Goal: Transaction & Acquisition: Obtain resource

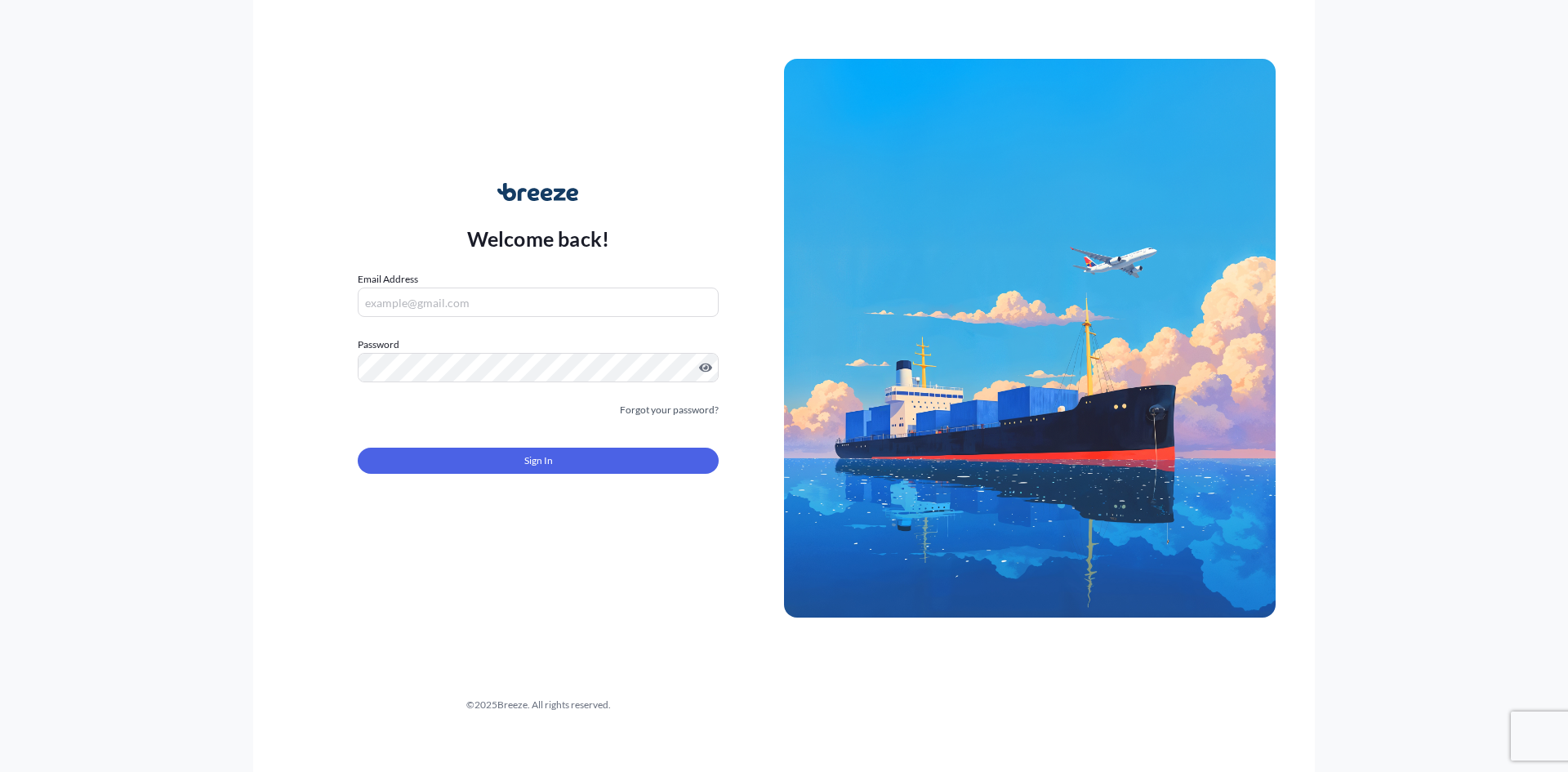
click at [501, 299] on input "Email Address" at bounding box center [538, 302] width 361 height 29
type input "[DOMAIN_NAME][EMAIL_ADDRESS][DOMAIN_NAME]"
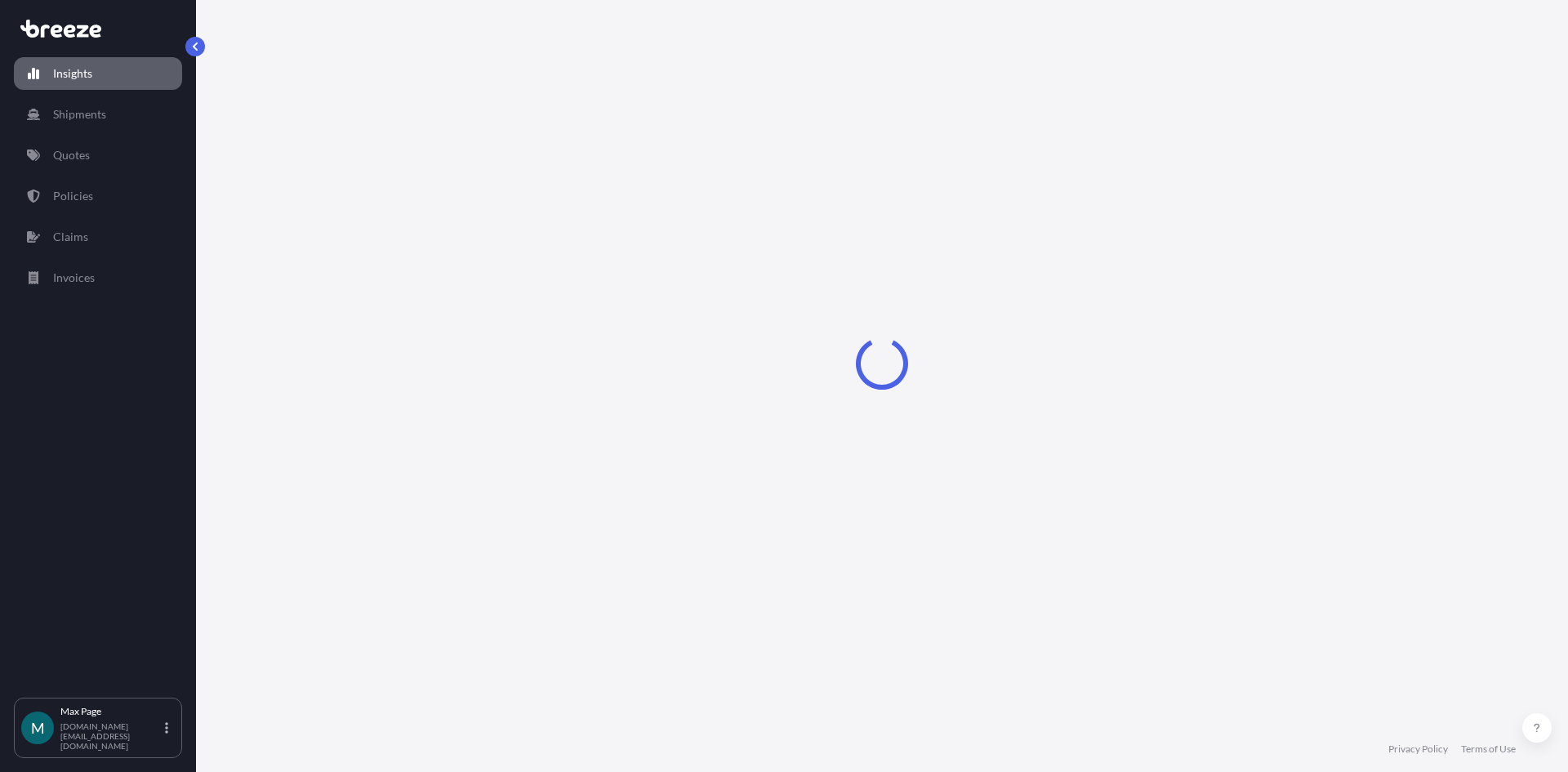
select select "2025"
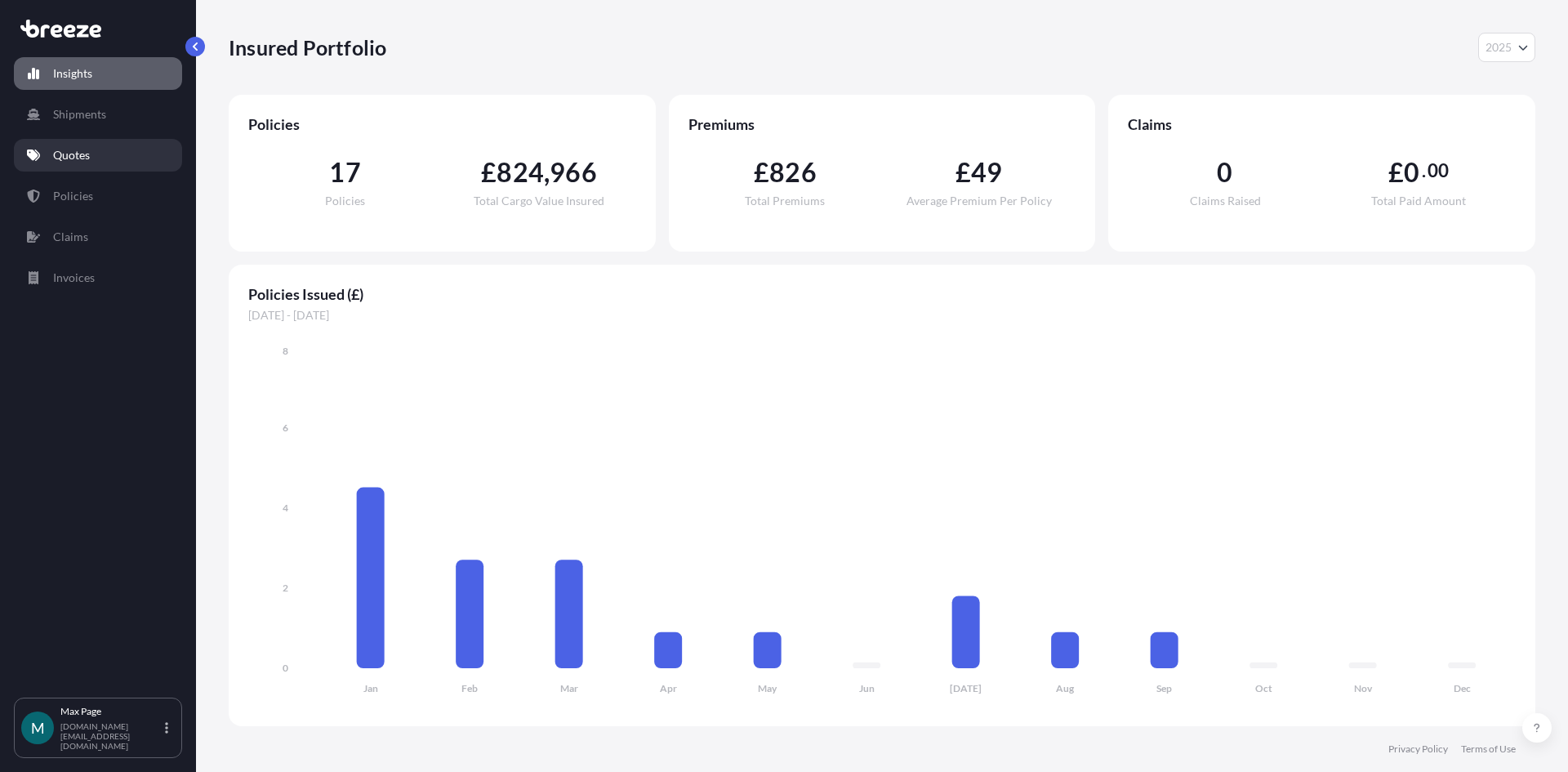
click at [114, 160] on link "Quotes" at bounding box center [97, 155] width 168 height 33
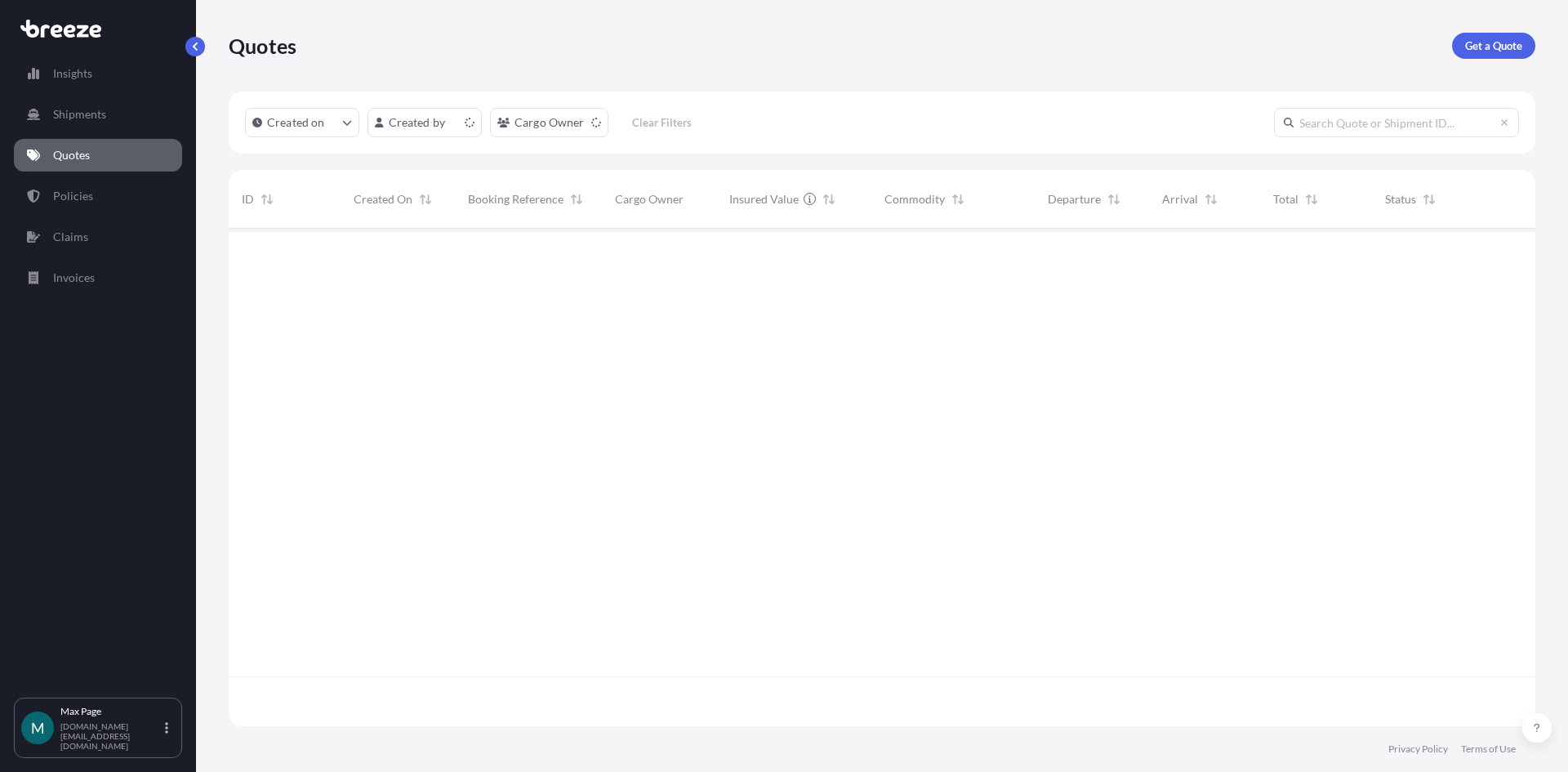
scroll to position [494, 1295]
click at [1491, 41] on p "Get a Quote" at bounding box center [1494, 46] width 57 height 17
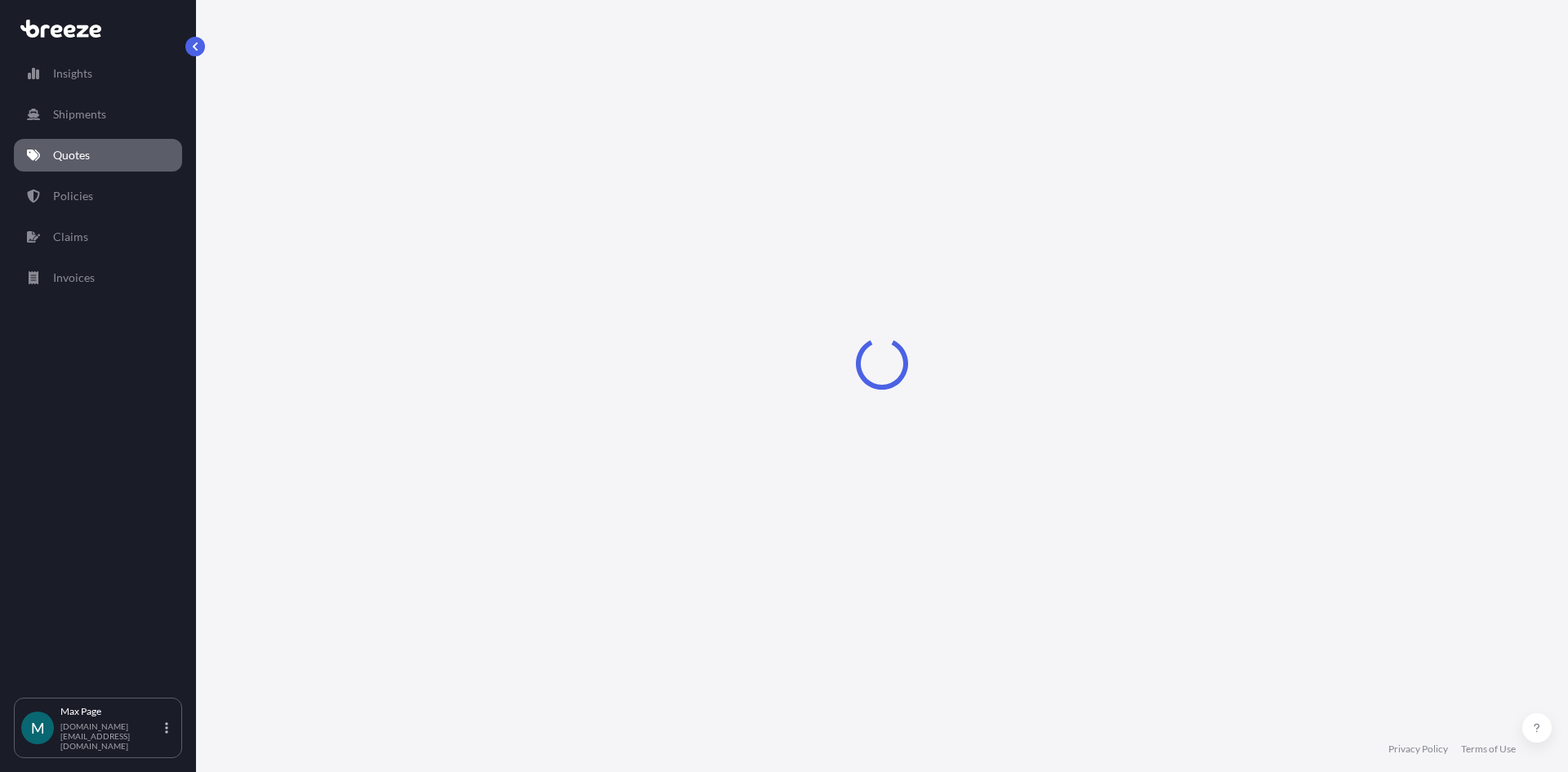
select select "Sea"
select select "1"
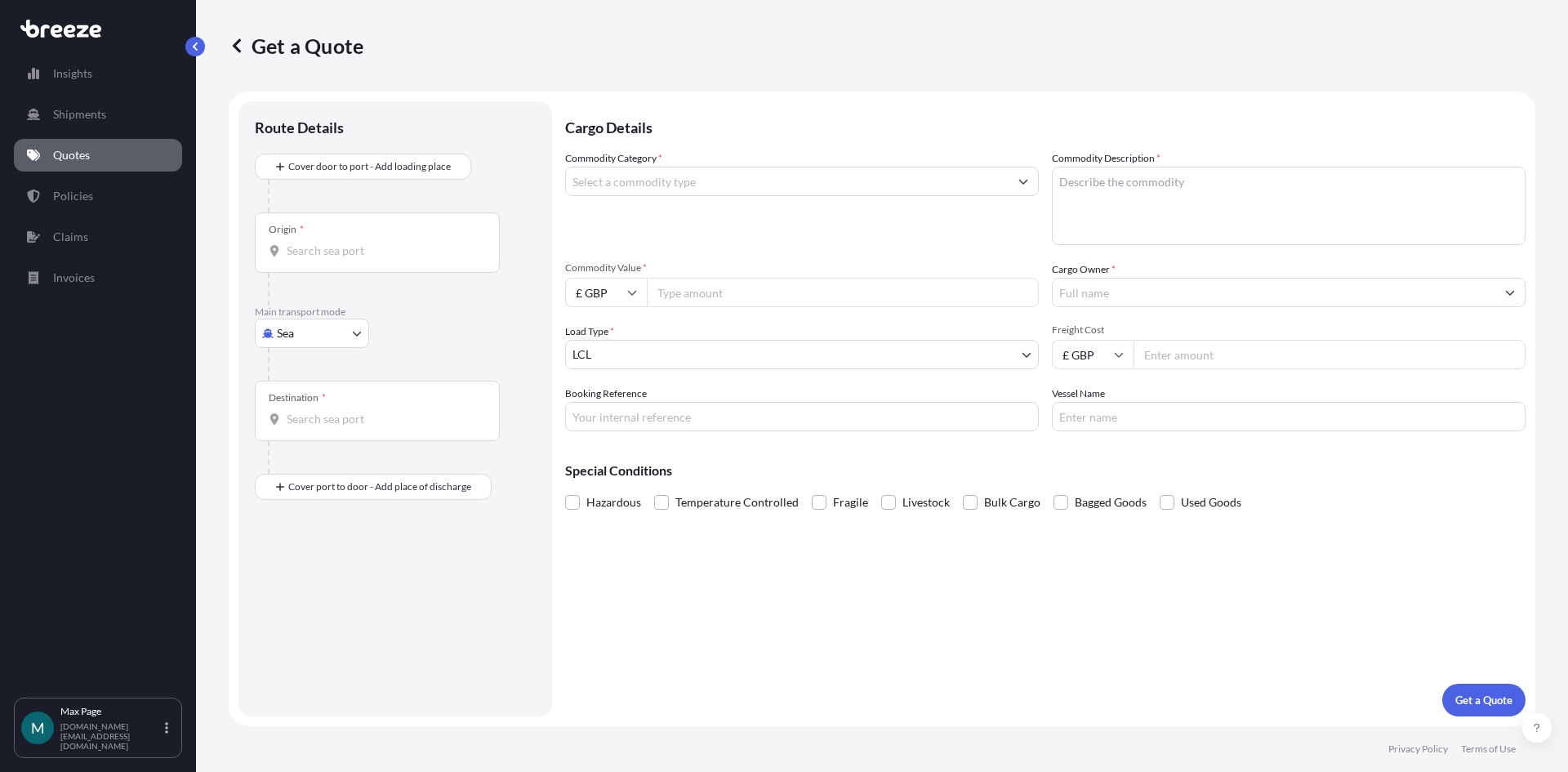
click at [310, 329] on body "Insights Shipments Quotes Policies Claims Invoices M [PERSON_NAME] [DOMAIN_NAME…" at bounding box center [784, 386] width 1568 height 772
click at [309, 403] on div "Air" at bounding box center [312, 405] width 101 height 29
select select "Air"
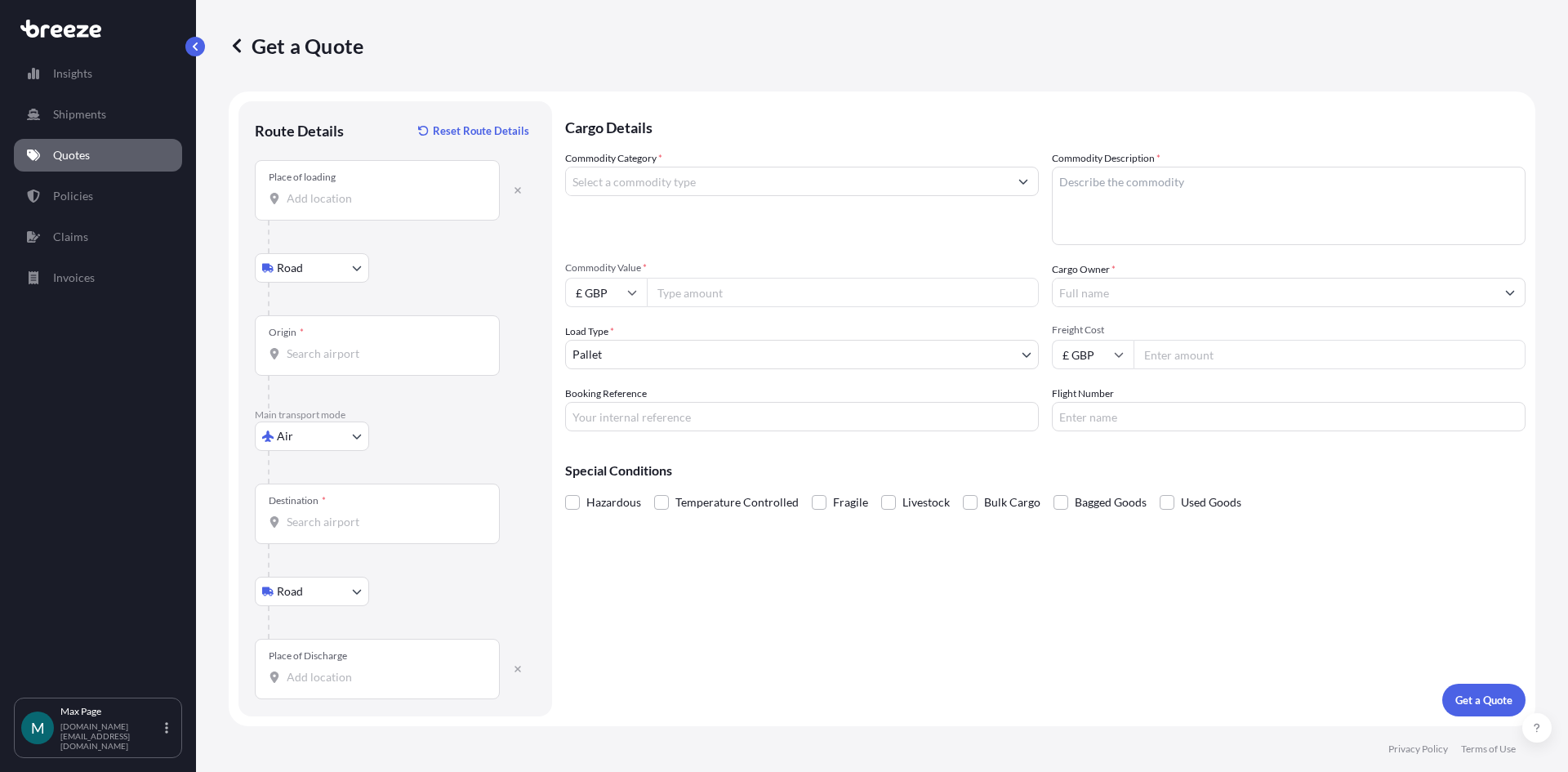
click at [361, 164] on div "Place of loading" at bounding box center [377, 190] width 245 height 61
click at [361, 190] on input "Place of loading" at bounding box center [383, 199] width 193 height 17
click at [519, 668] on icon "button" at bounding box center [517, 669] width 6 height 6
click at [368, 208] on div "Place of loading" at bounding box center [377, 190] width 245 height 61
click at [368, 207] on input "Place of loading" at bounding box center [383, 199] width 193 height 17
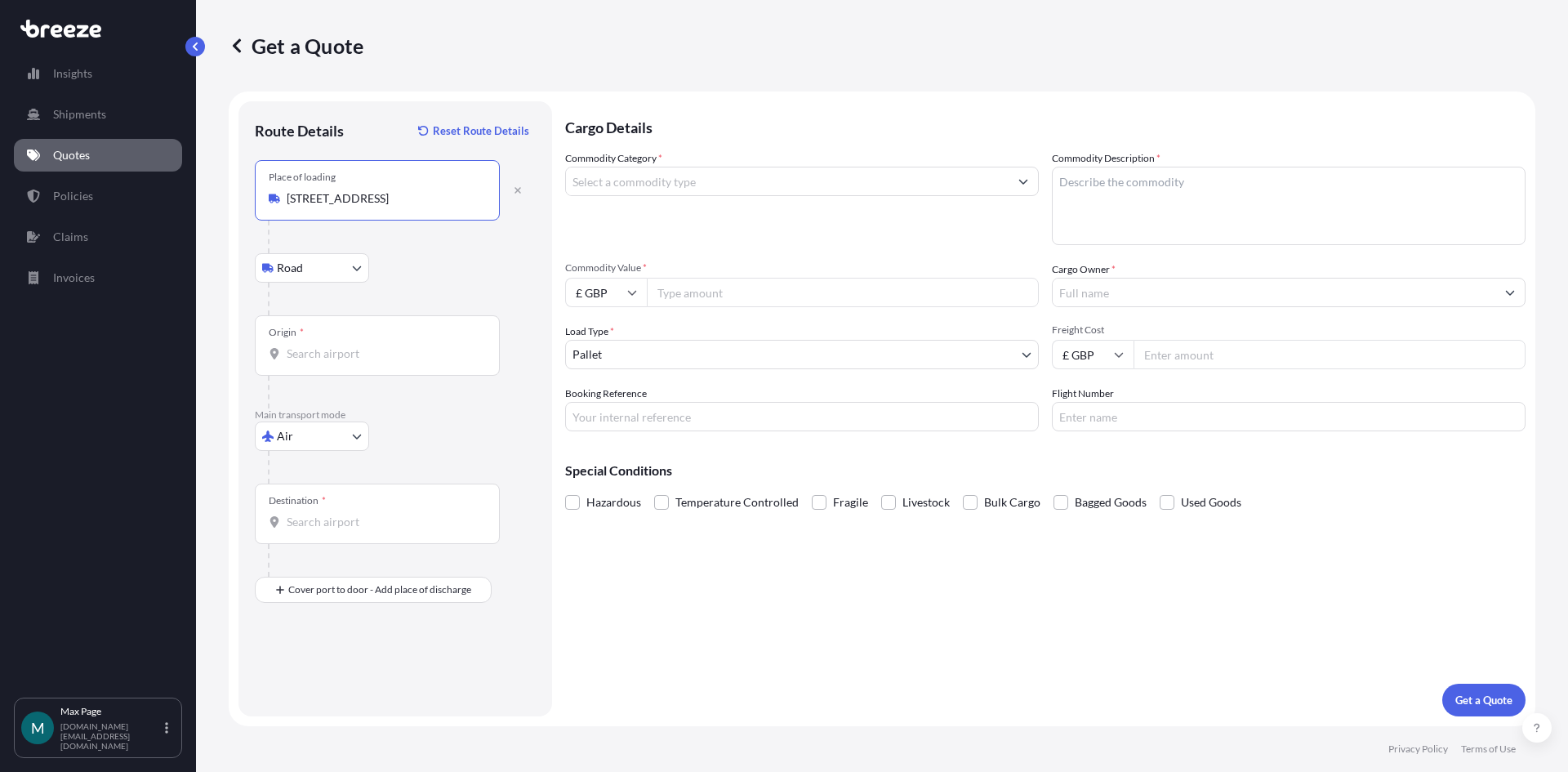
type input "[STREET_ADDRESS]"
click at [320, 351] on input "Origin *" at bounding box center [383, 354] width 193 height 17
click at [425, 406] on span "GB LHR - Heathrow Apt/[GEOGRAPHIC_DATA], [GEOGRAPHIC_DATA]" at bounding box center [437, 412] width 254 height 33
type input "GBLHR - Heathrow Apt/[GEOGRAPHIC_DATA], [GEOGRAPHIC_DATA]"
click at [337, 507] on div "Destination *" at bounding box center [377, 514] width 245 height 61
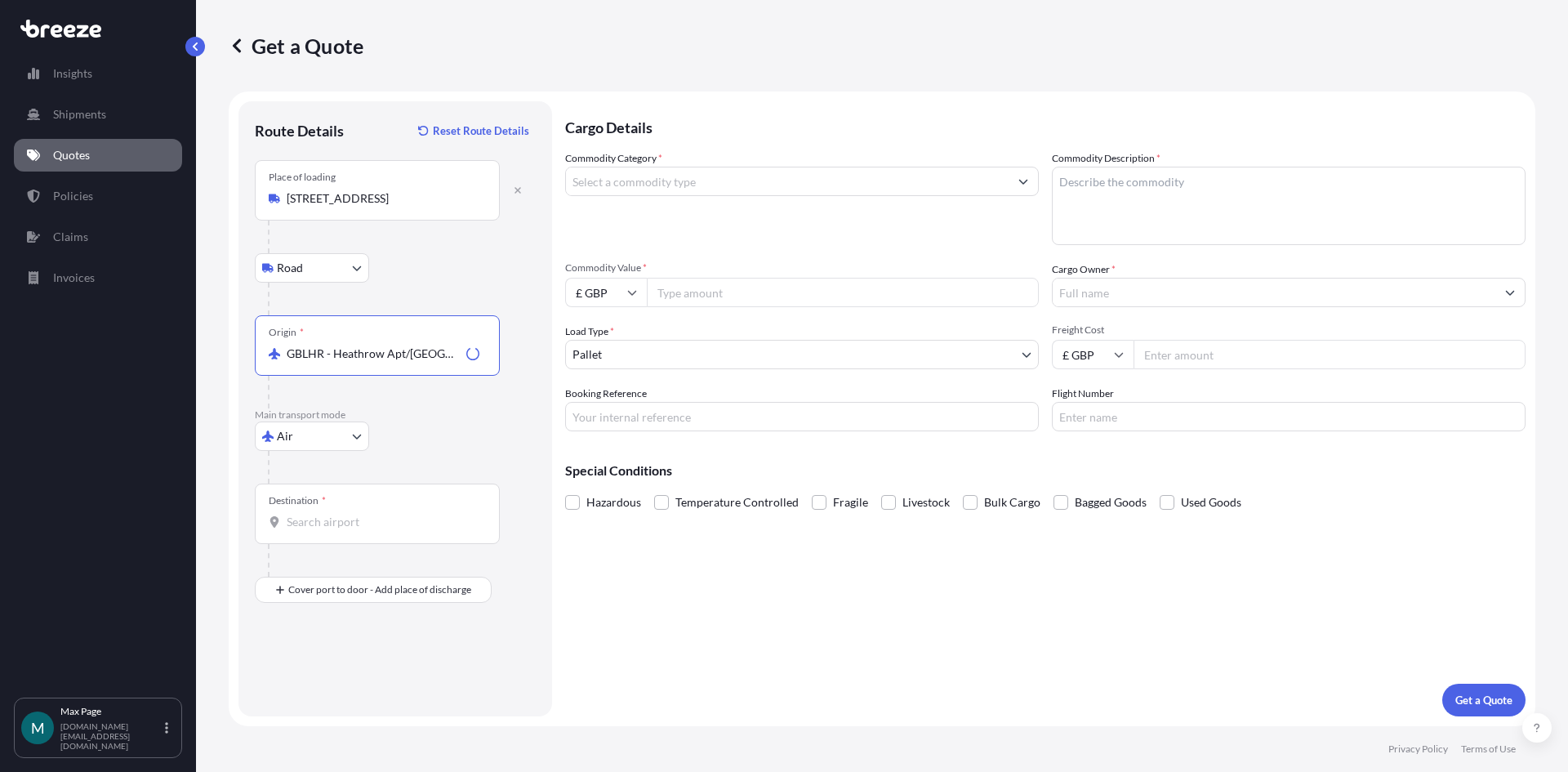
click at [337, 514] on input "Destination *" at bounding box center [383, 522] width 193 height 17
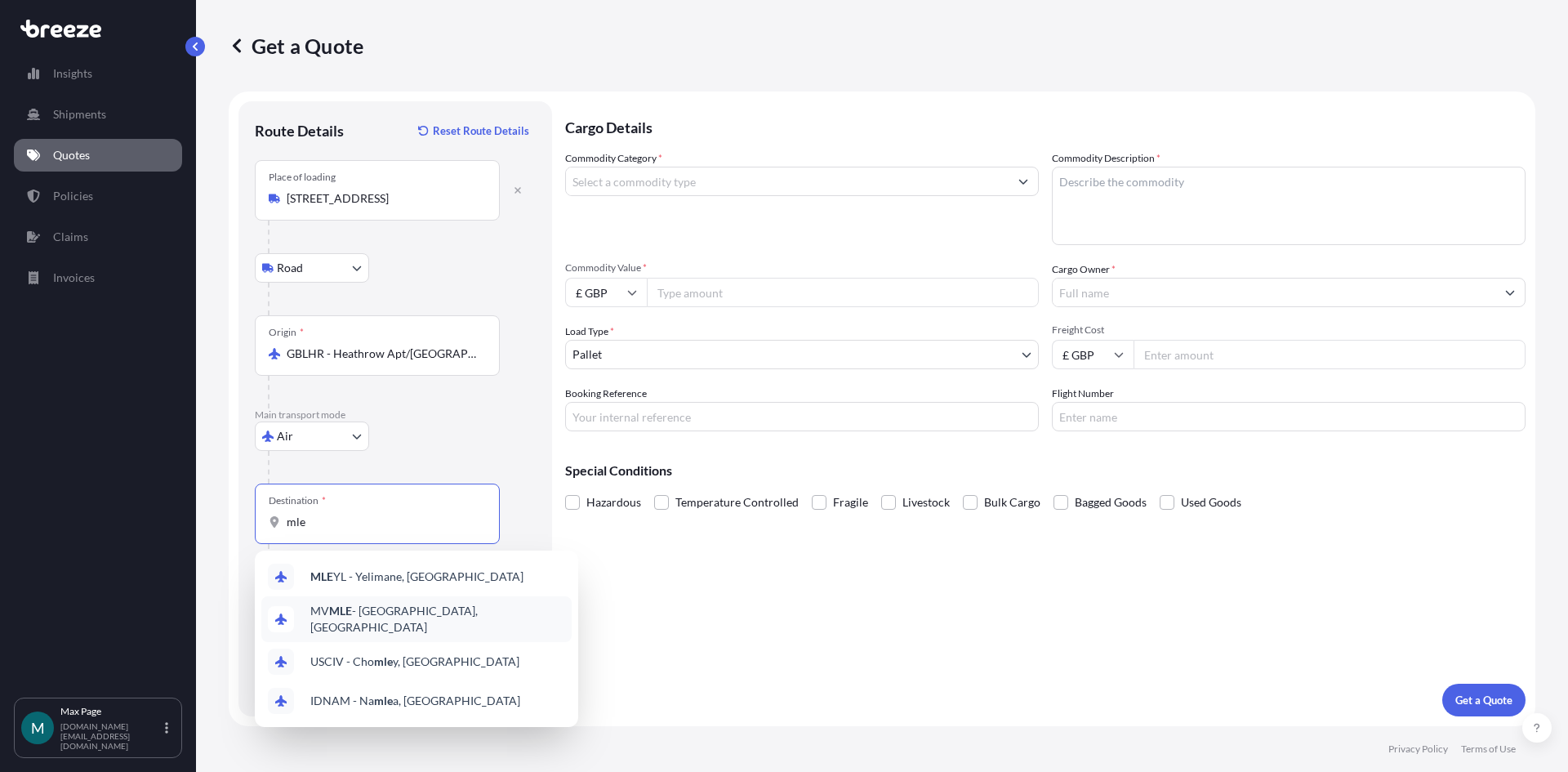
click at [457, 622] on div "MV MLE - [GEOGRAPHIC_DATA], [GEOGRAPHIC_DATA]" at bounding box center [417, 619] width 310 height 46
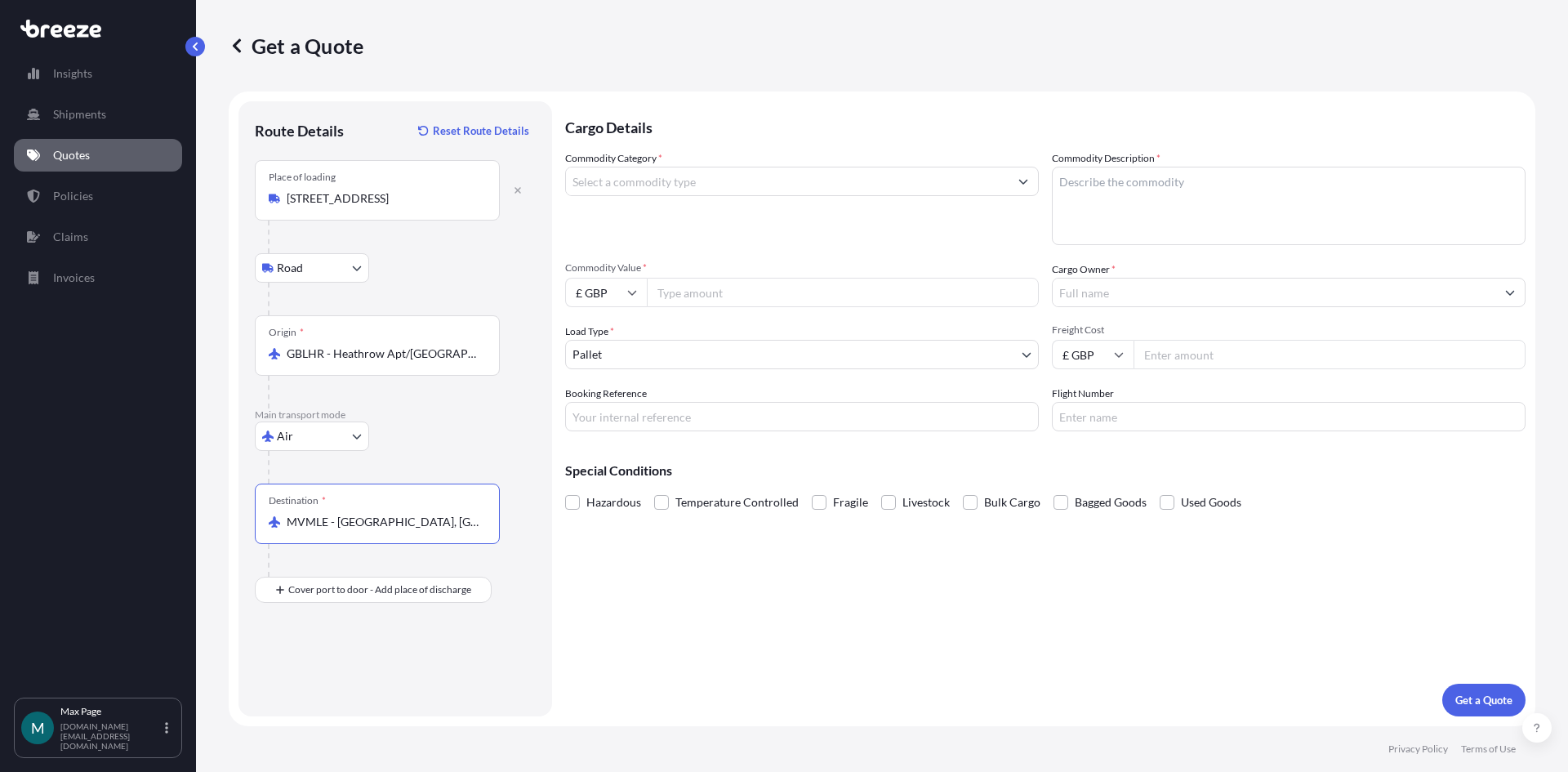
type input "MVMLE - [GEOGRAPHIC_DATA], [GEOGRAPHIC_DATA]"
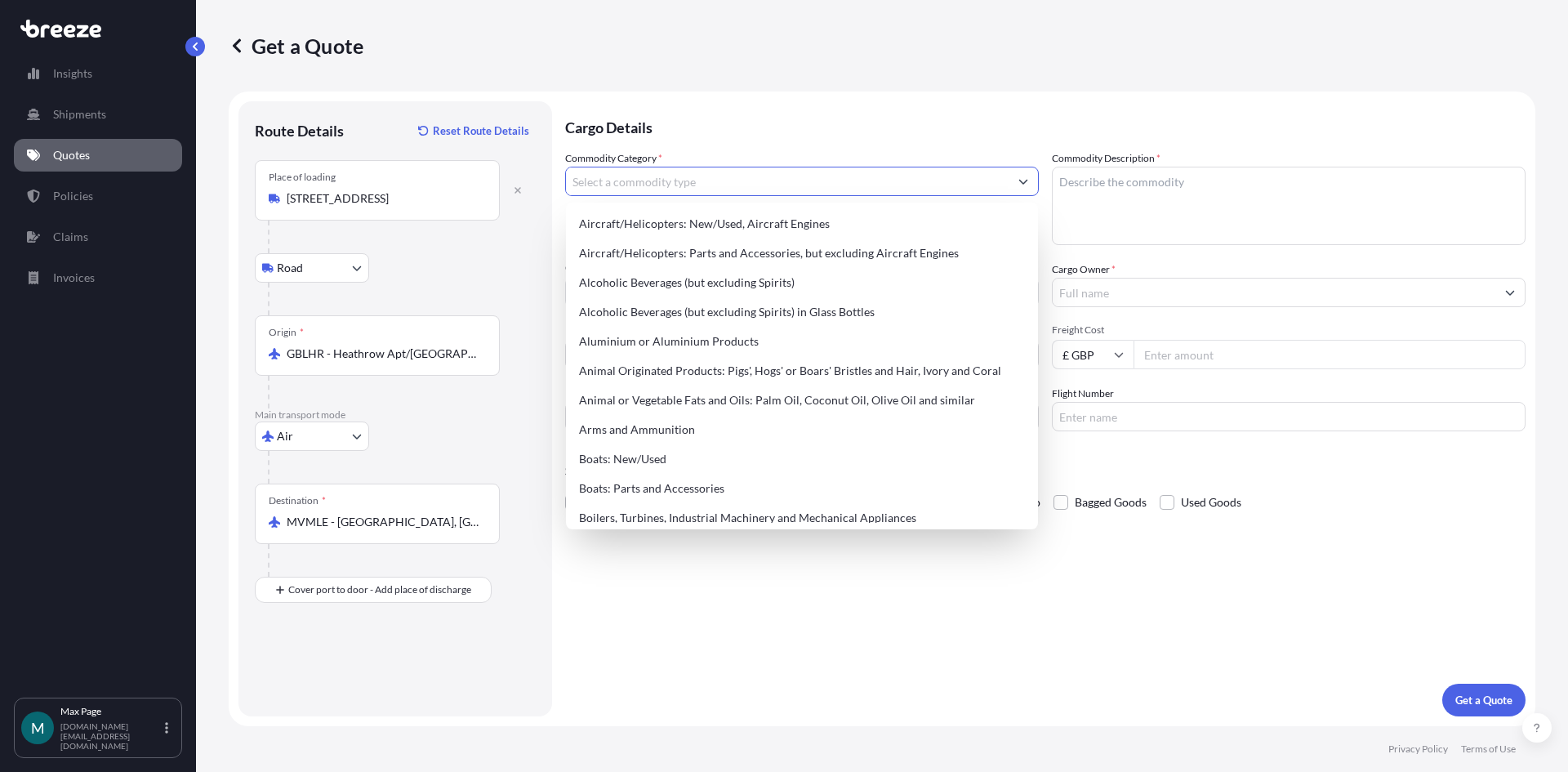
click at [689, 191] on input "Commodity Category *" at bounding box center [787, 181] width 443 height 29
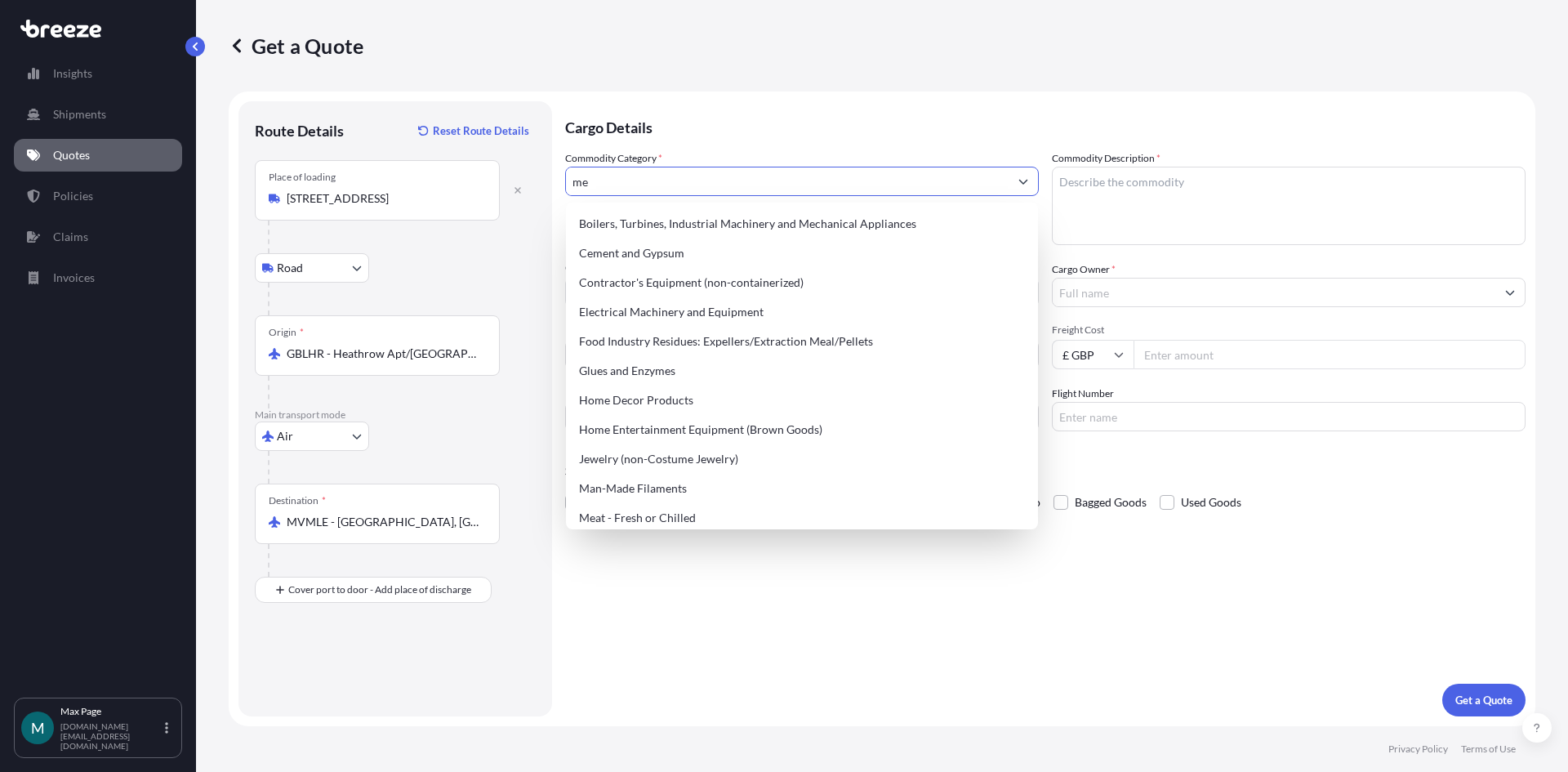
type input "m"
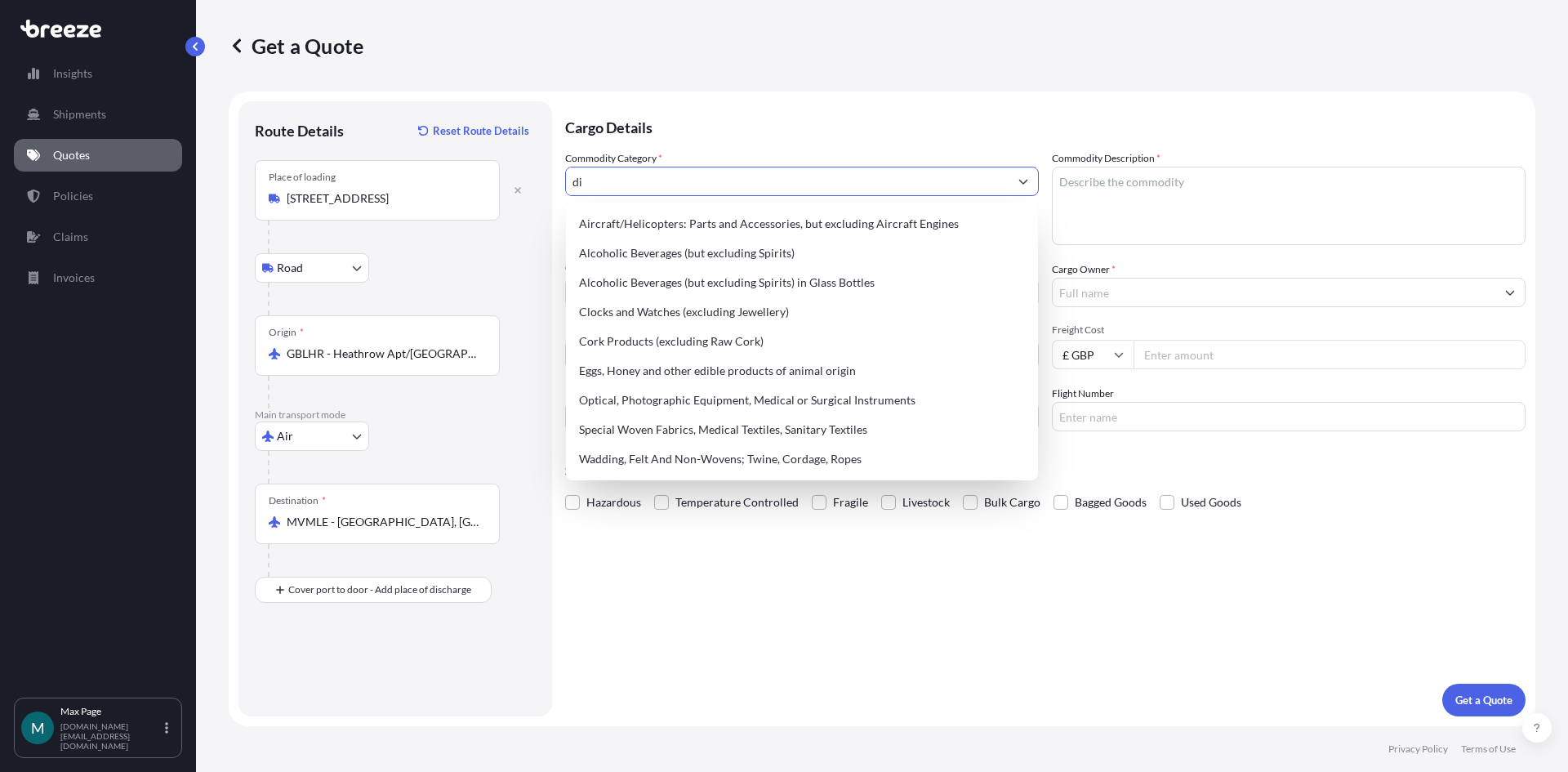
type input "d"
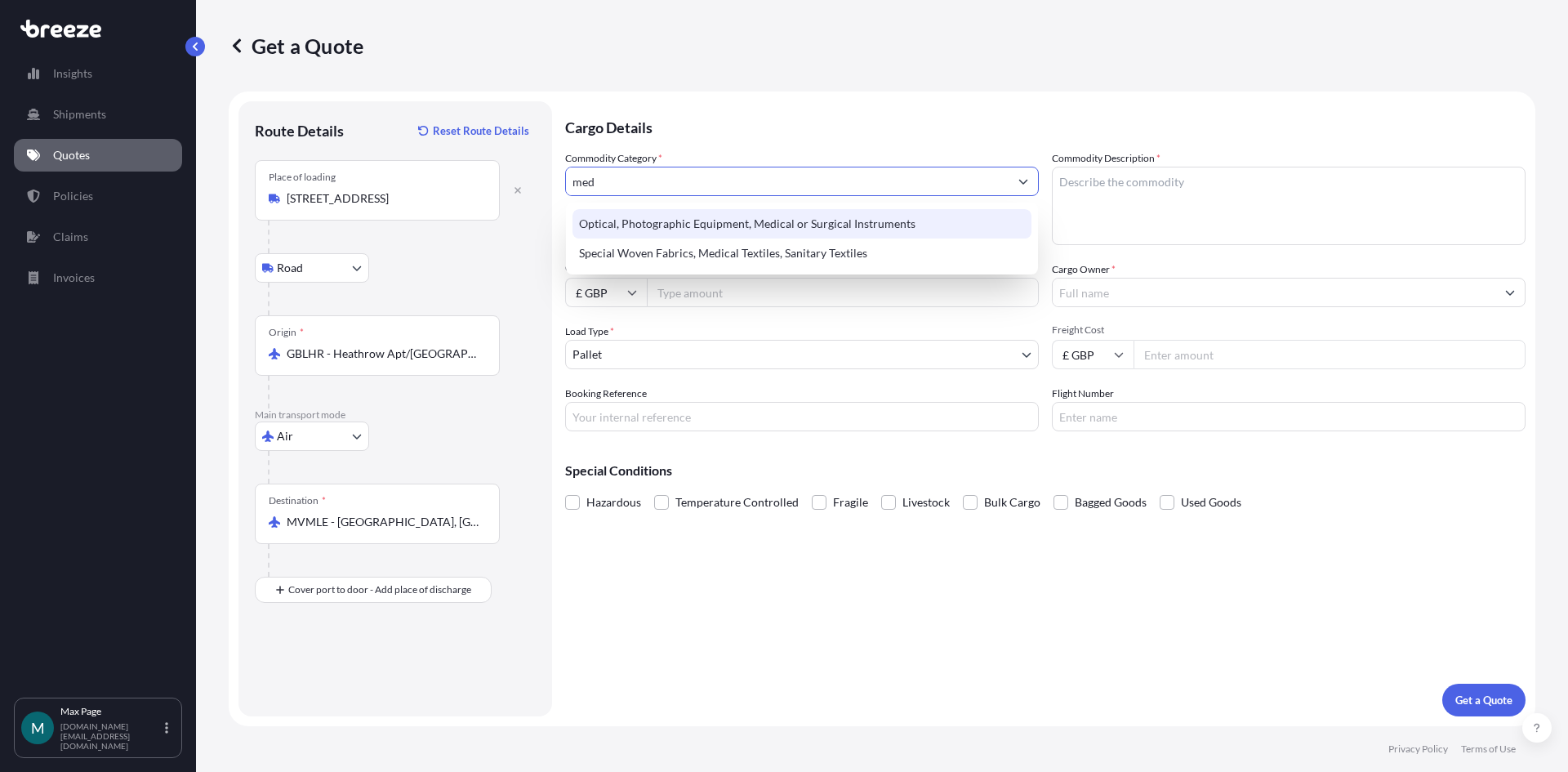
click at [819, 220] on div "Optical, Photographic Equipment, Medical or Surgical Instruments" at bounding box center [802, 224] width 459 height 29
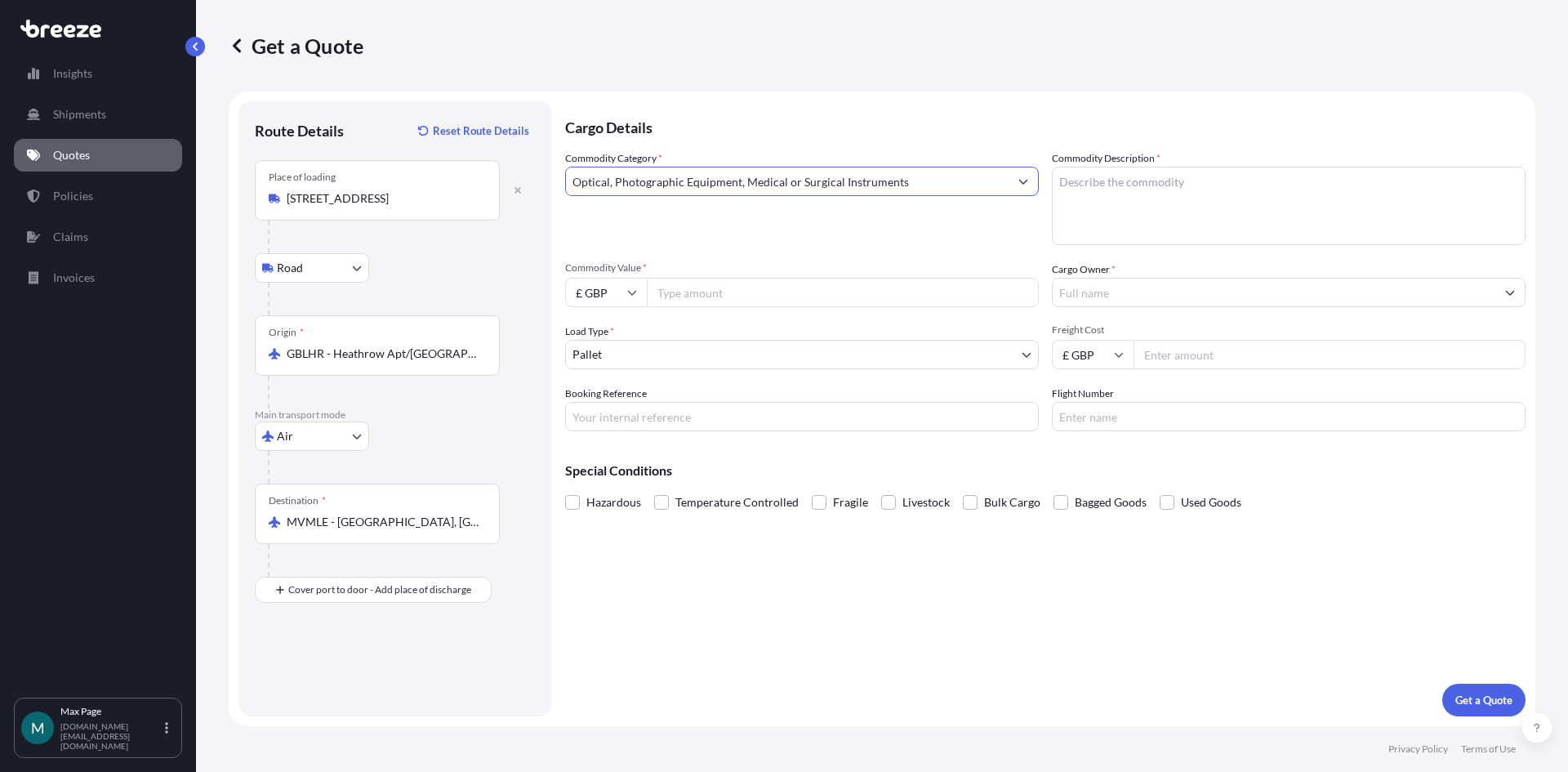
type input "Optical, Photographic Equipment, Medical or Surgical Instruments"
click at [1164, 192] on textarea "Commodity Description *" at bounding box center [1289, 205] width 474 height 78
type textarea "medical equipment"
click at [882, 298] on input "Commodity Value *" at bounding box center [842, 292] width 392 height 29
click at [850, 299] on input "Commodity Value *" at bounding box center [842, 292] width 392 height 29
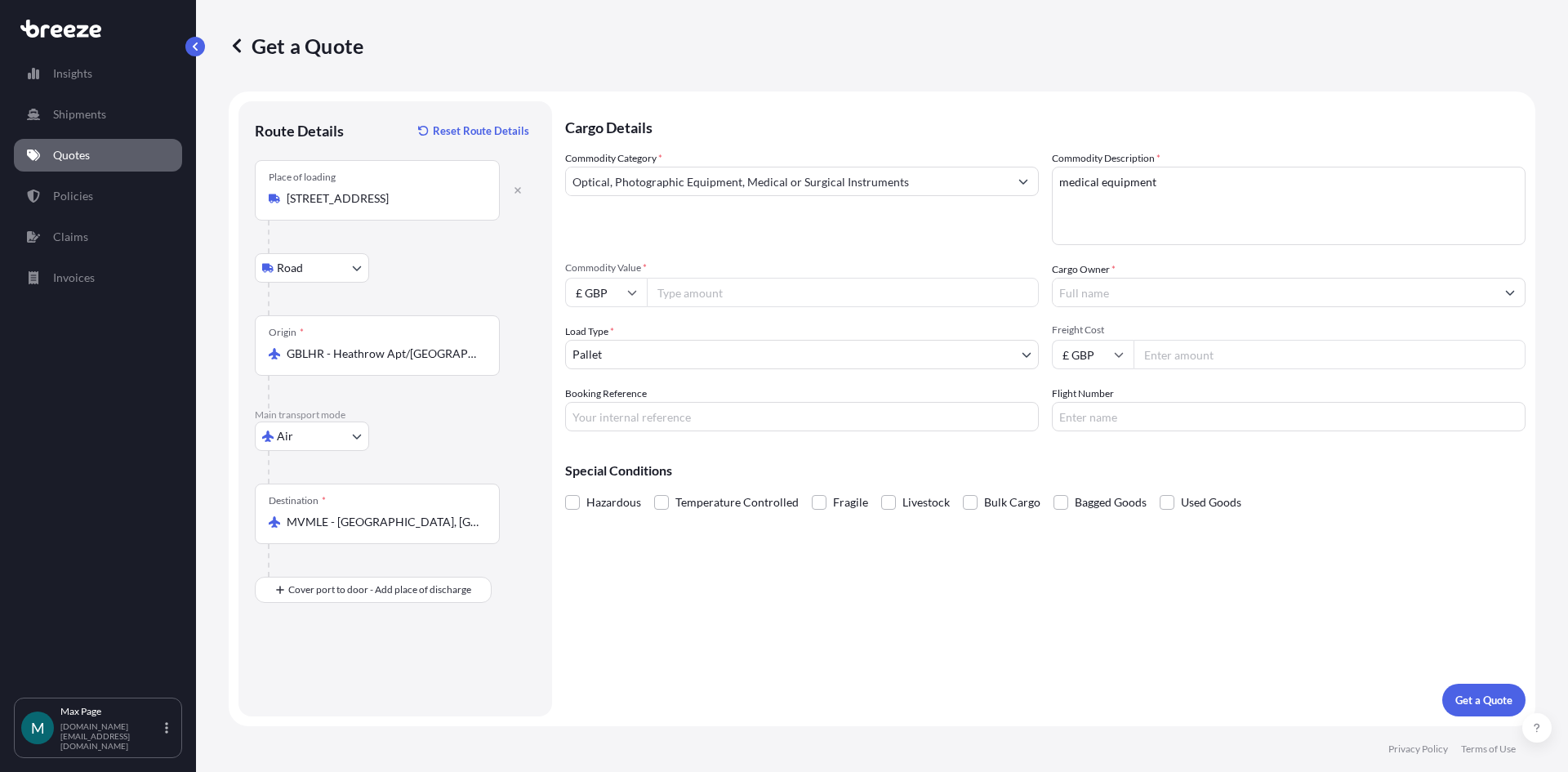
click at [698, 290] on input "Commodity Value *" at bounding box center [842, 292] width 392 height 29
type input "4000"
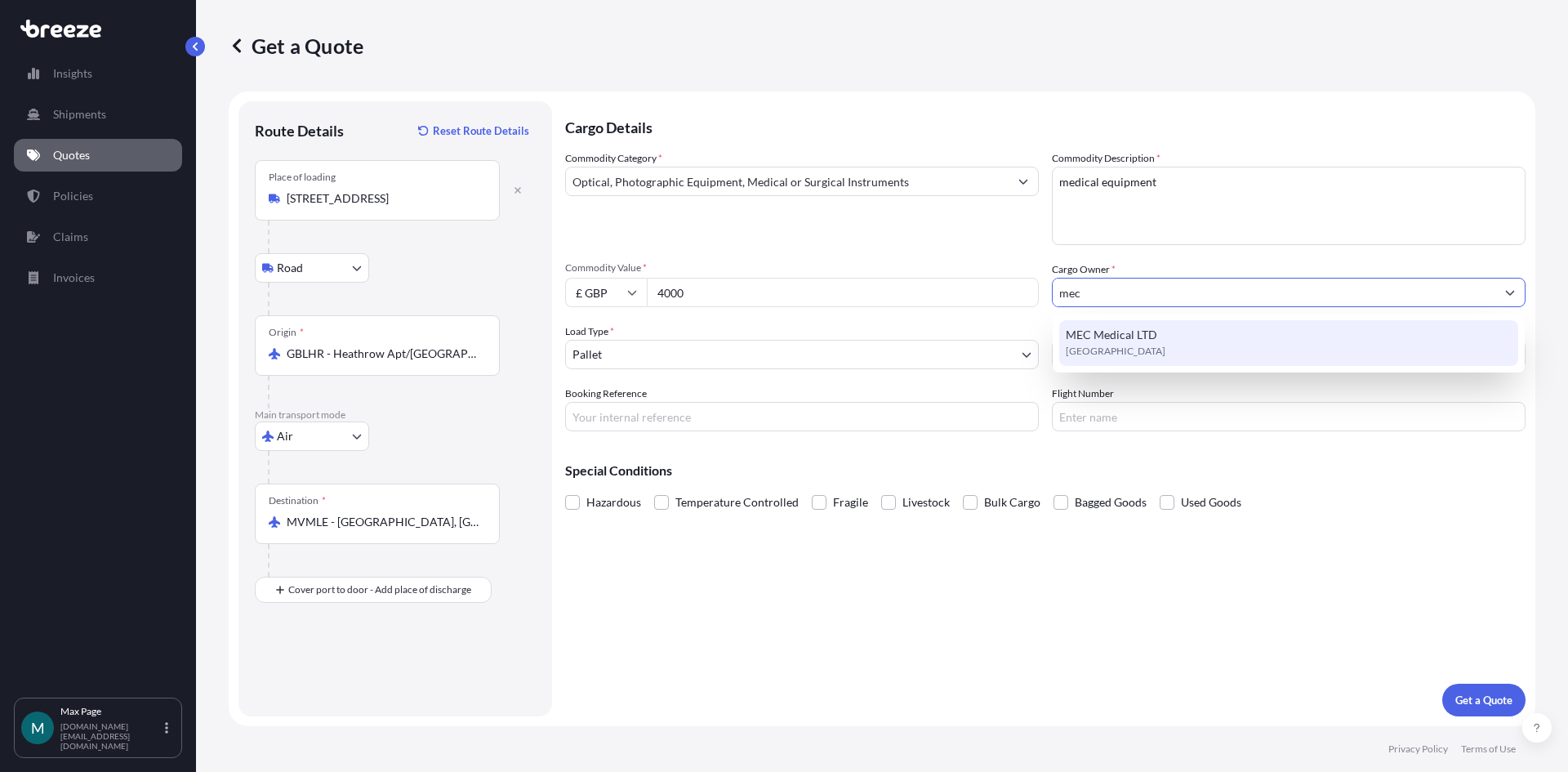
click at [1306, 352] on div "MEC Medical LTD [GEOGRAPHIC_DATA]" at bounding box center [1289, 344] width 459 height 46
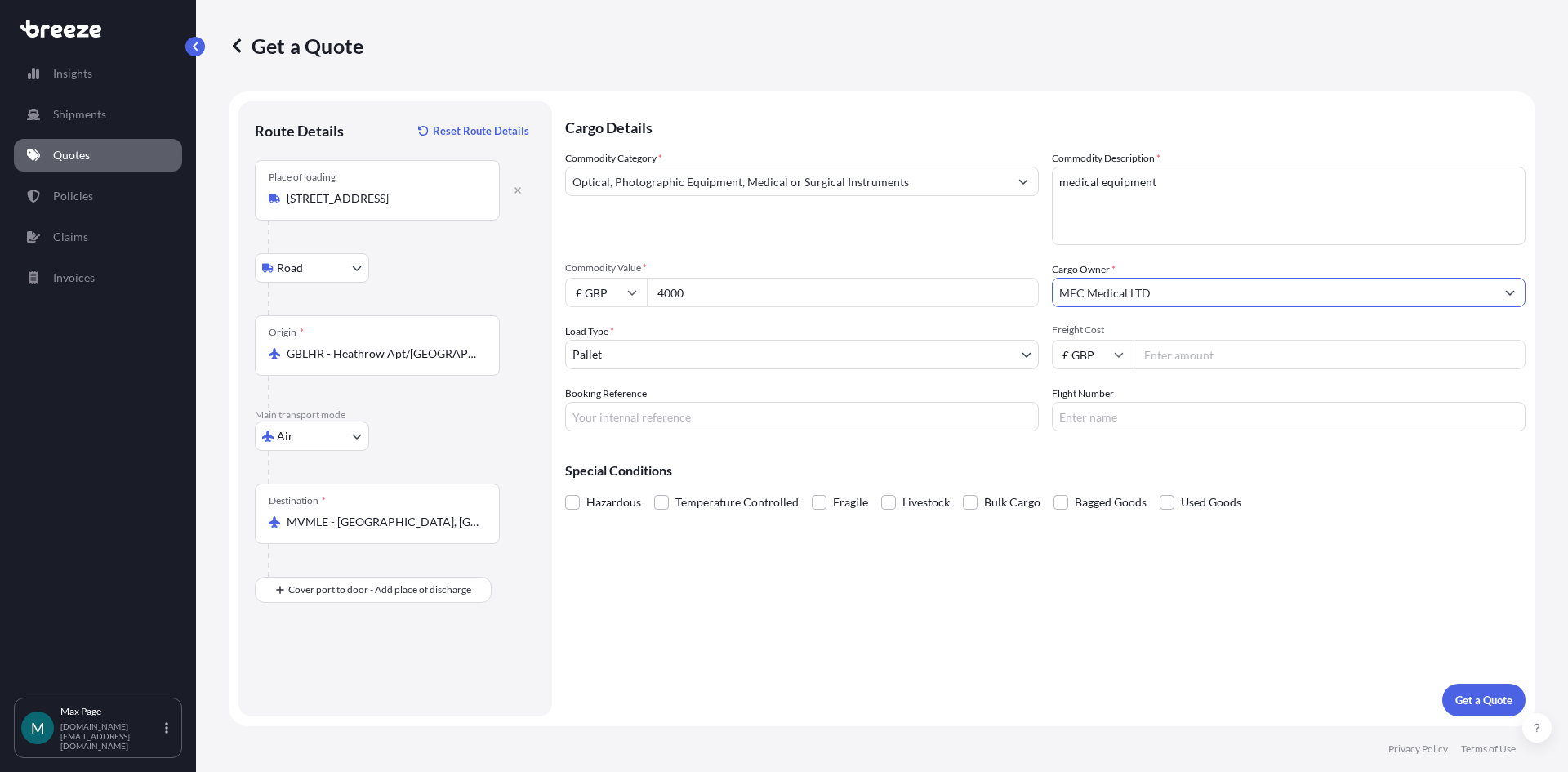
type input "MEC Medical LTD"
click at [690, 358] on body "2 options available. 0 options available. 1 option available. Insights Shipment…" at bounding box center [784, 386] width 1568 height 772
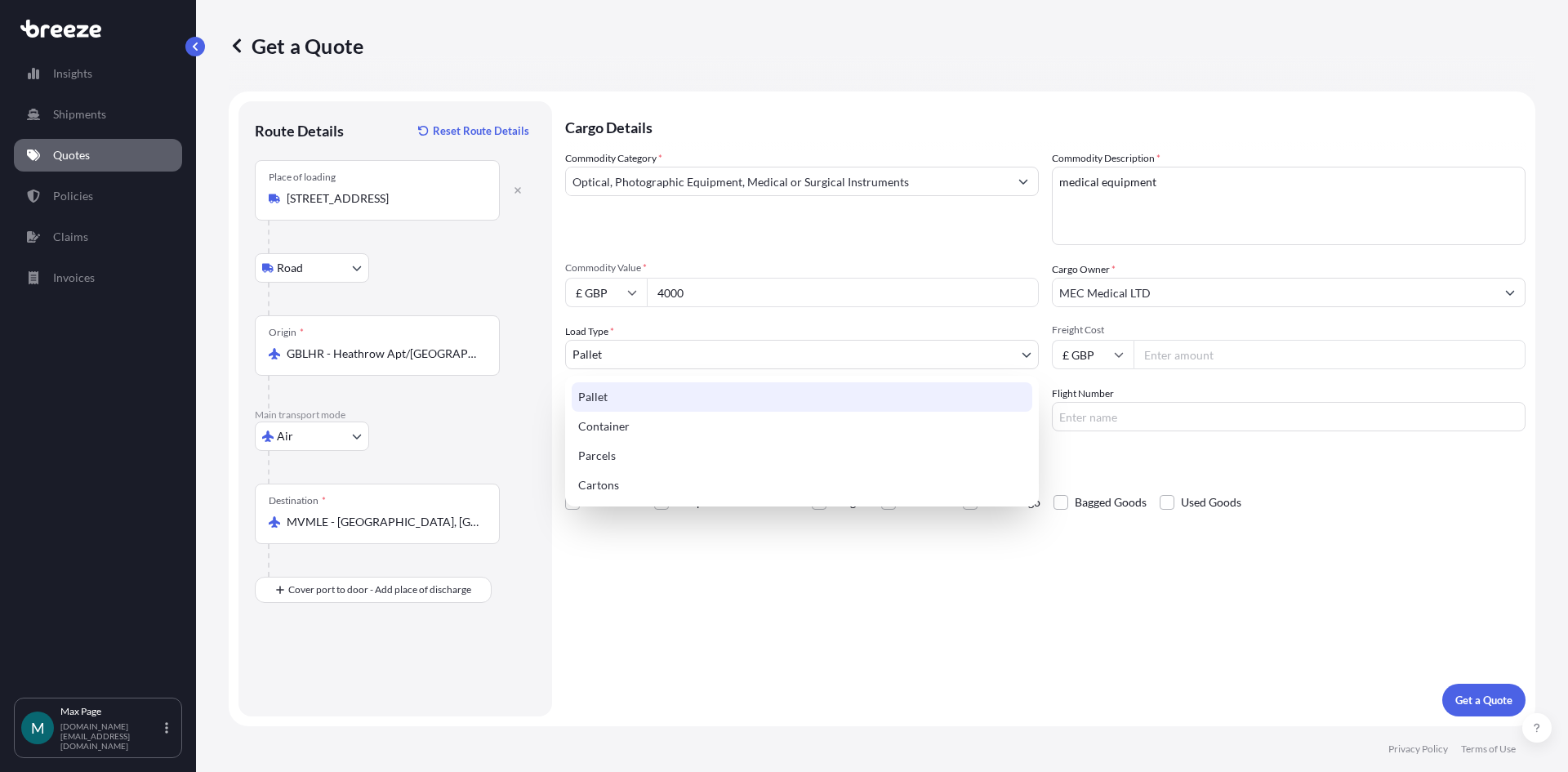
click at [694, 393] on div "Pallet" at bounding box center [803, 397] width 461 height 29
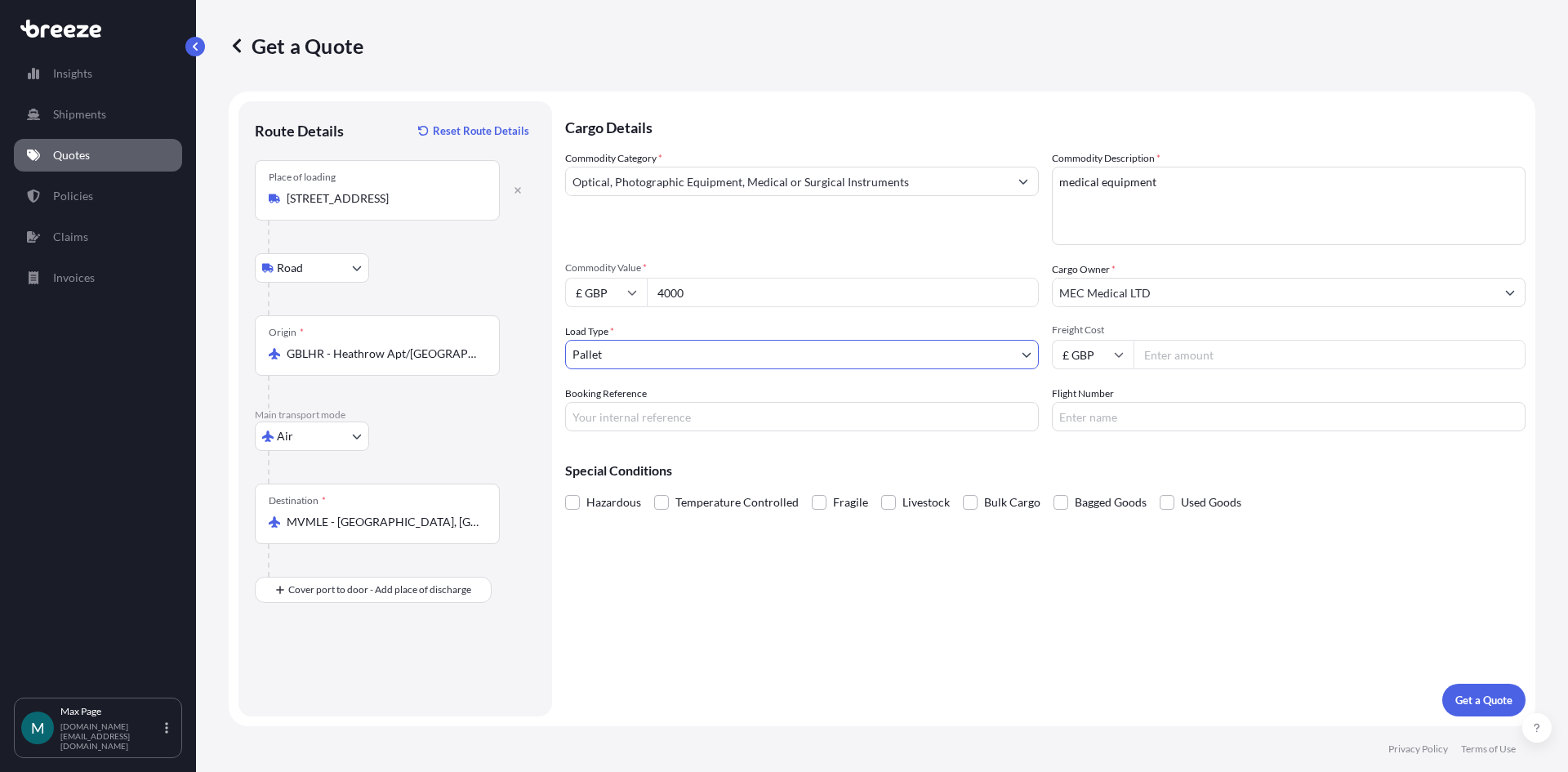
click at [651, 359] on body "Insights Shipments Quotes Policies Claims Invoices M [PERSON_NAME] [DOMAIN_NAME…" at bounding box center [784, 386] width 1568 height 772
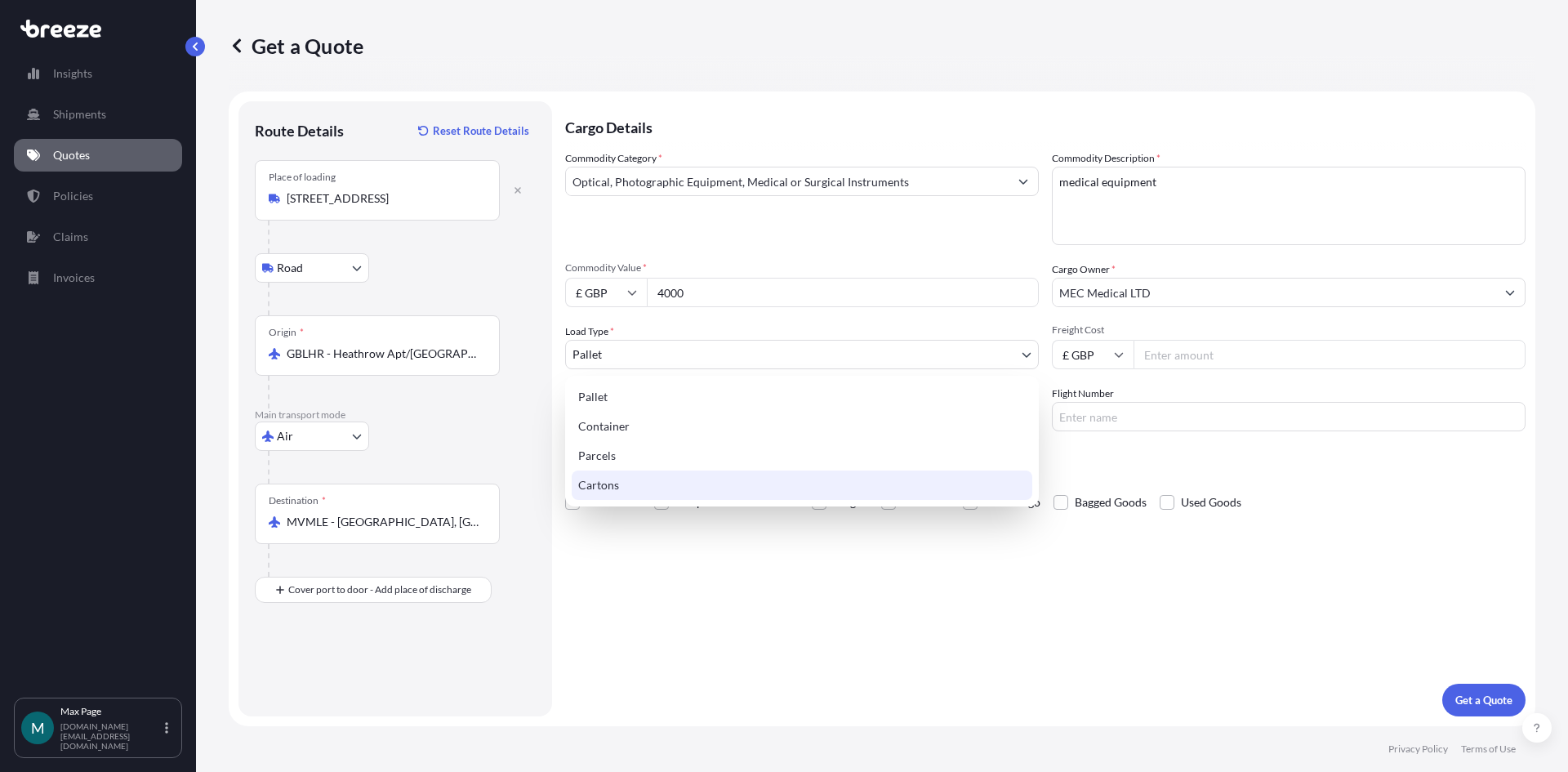
click at [626, 490] on div "Cartons" at bounding box center [803, 485] width 461 height 29
select select "4"
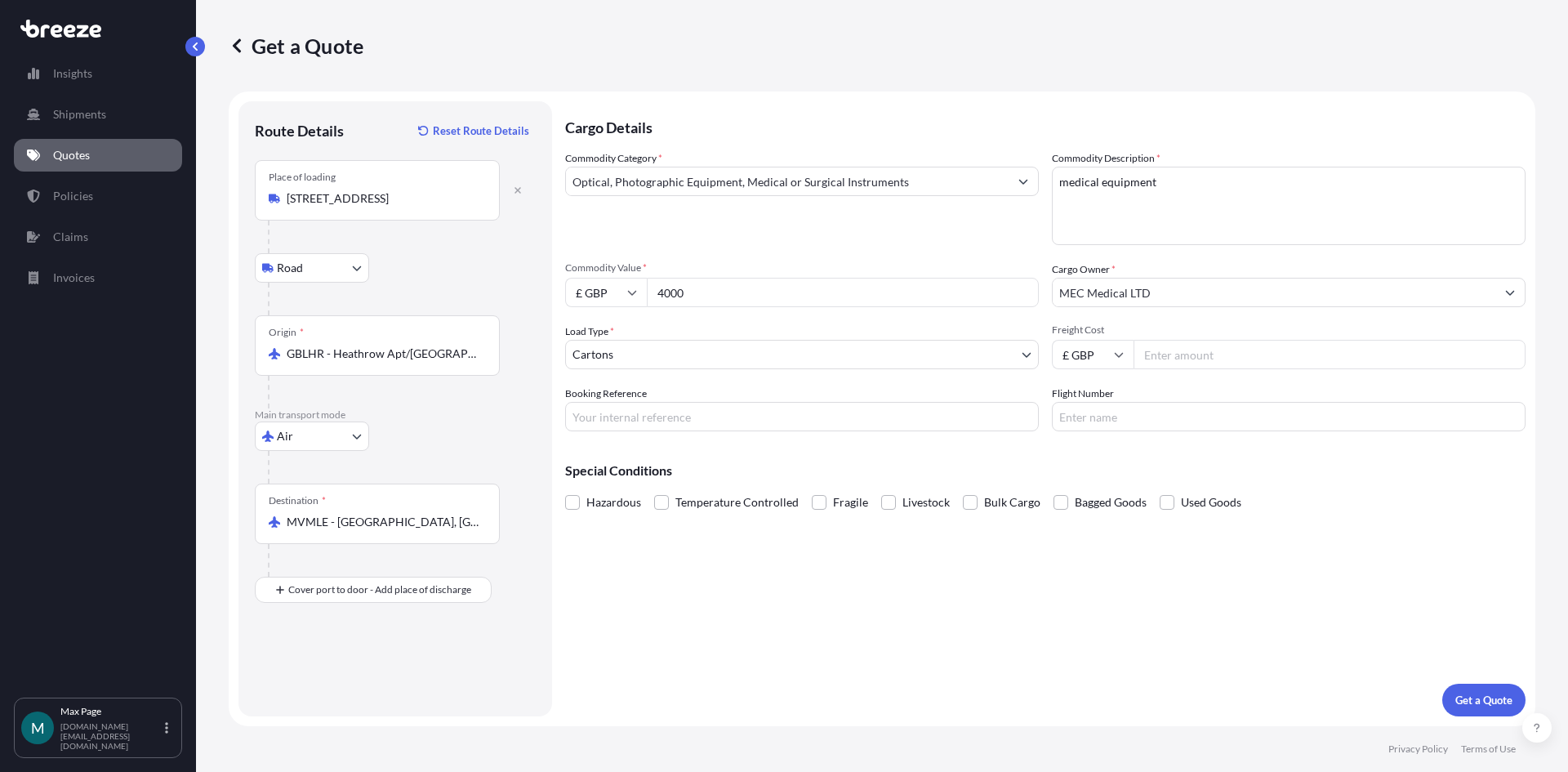
click at [1213, 356] on input "Freight Cost" at bounding box center [1329, 355] width 392 height 29
click at [730, 414] on input "Booking Reference" at bounding box center [802, 417] width 474 height 29
type input "Q12916W"
click at [1199, 366] on input "Freight Cost" at bounding box center [1329, 355] width 392 height 29
click at [1240, 364] on input "Freight Cost" at bounding box center [1329, 355] width 392 height 29
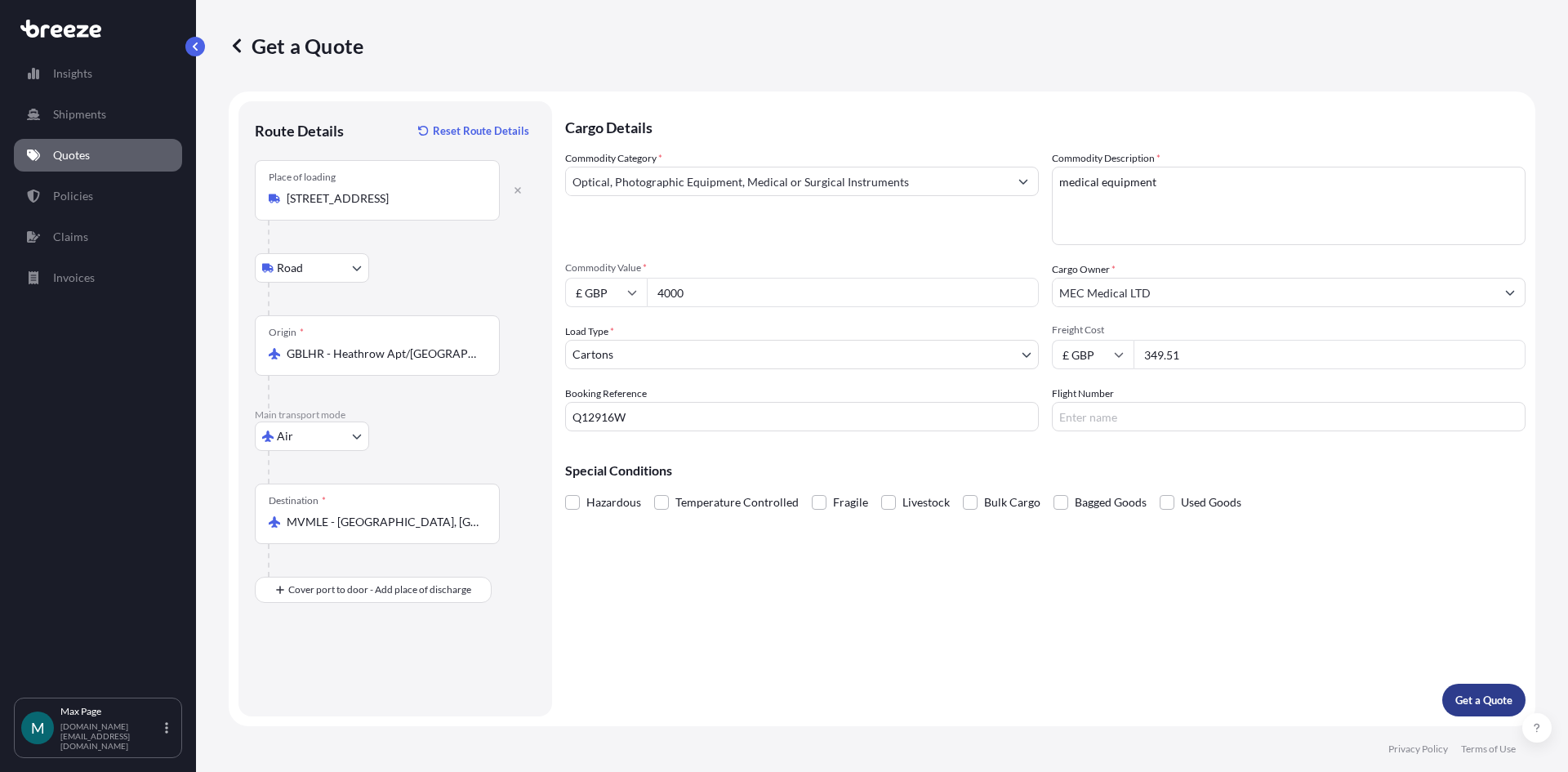
type input "349.51"
click at [1471, 697] on p "Get a Quote" at bounding box center [1484, 700] width 57 height 17
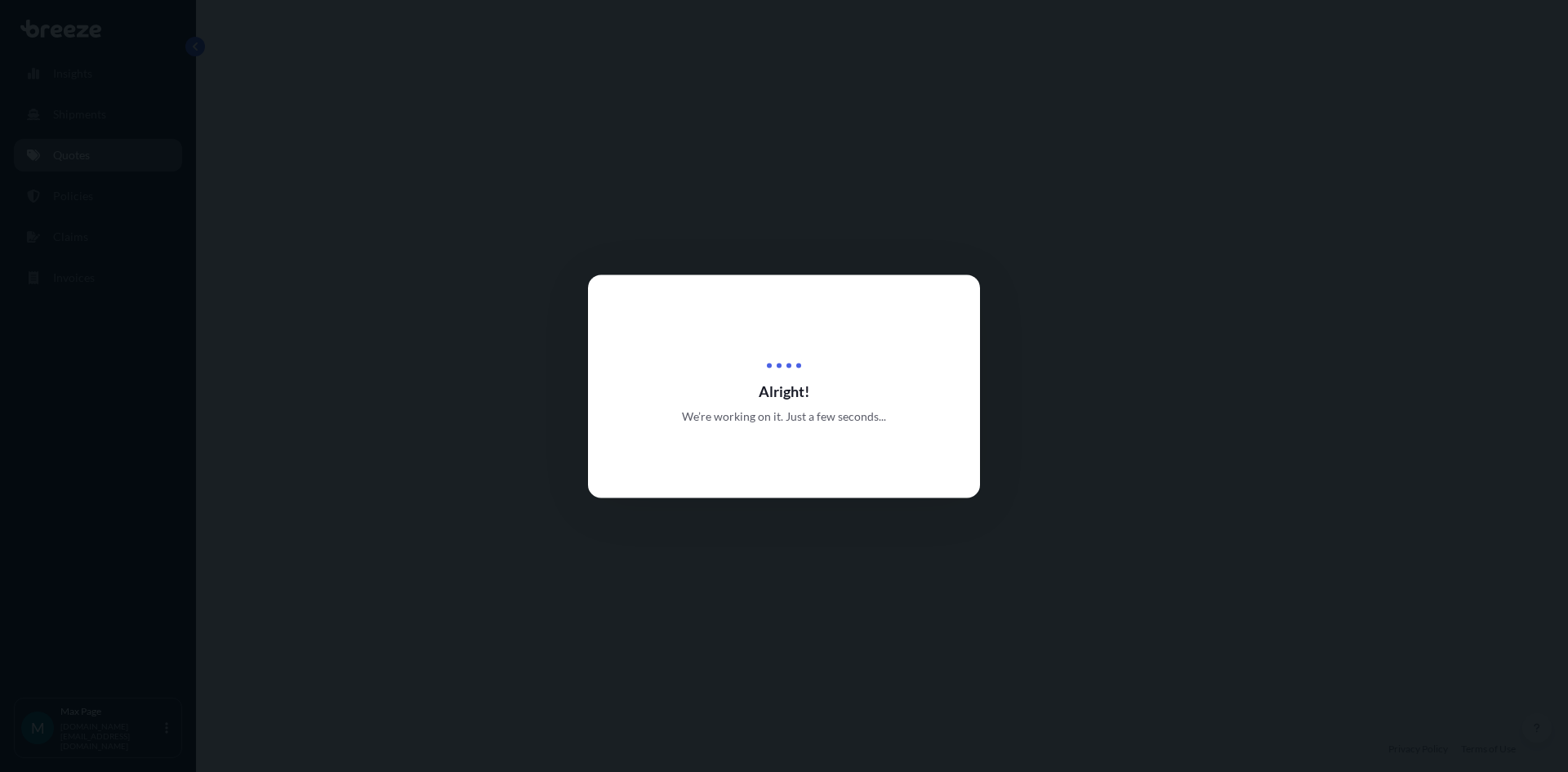
select select "Road"
select select "Air"
select select "4"
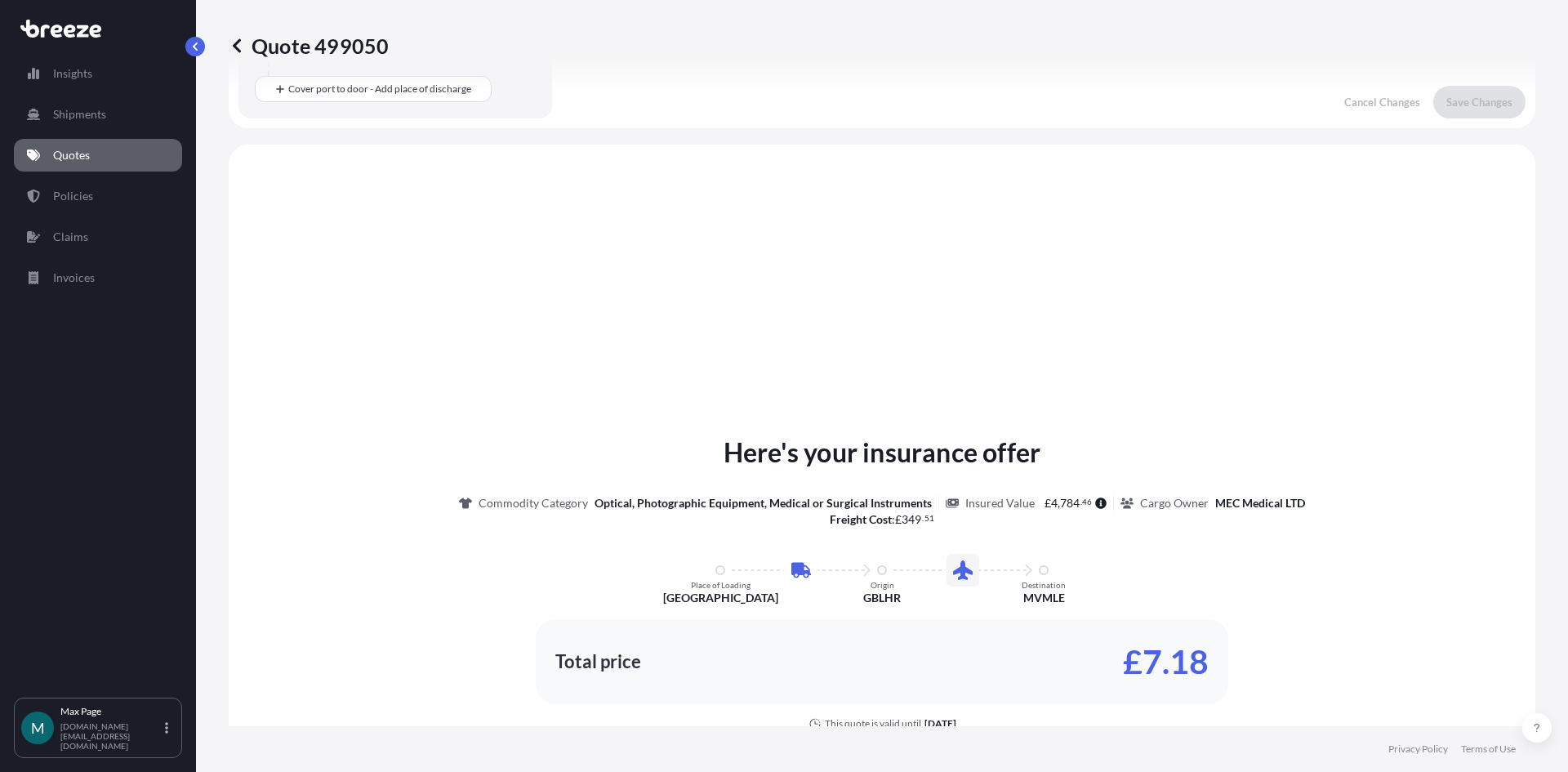
scroll to position [558, 0]
